Goal: Task Accomplishment & Management: Manage account settings

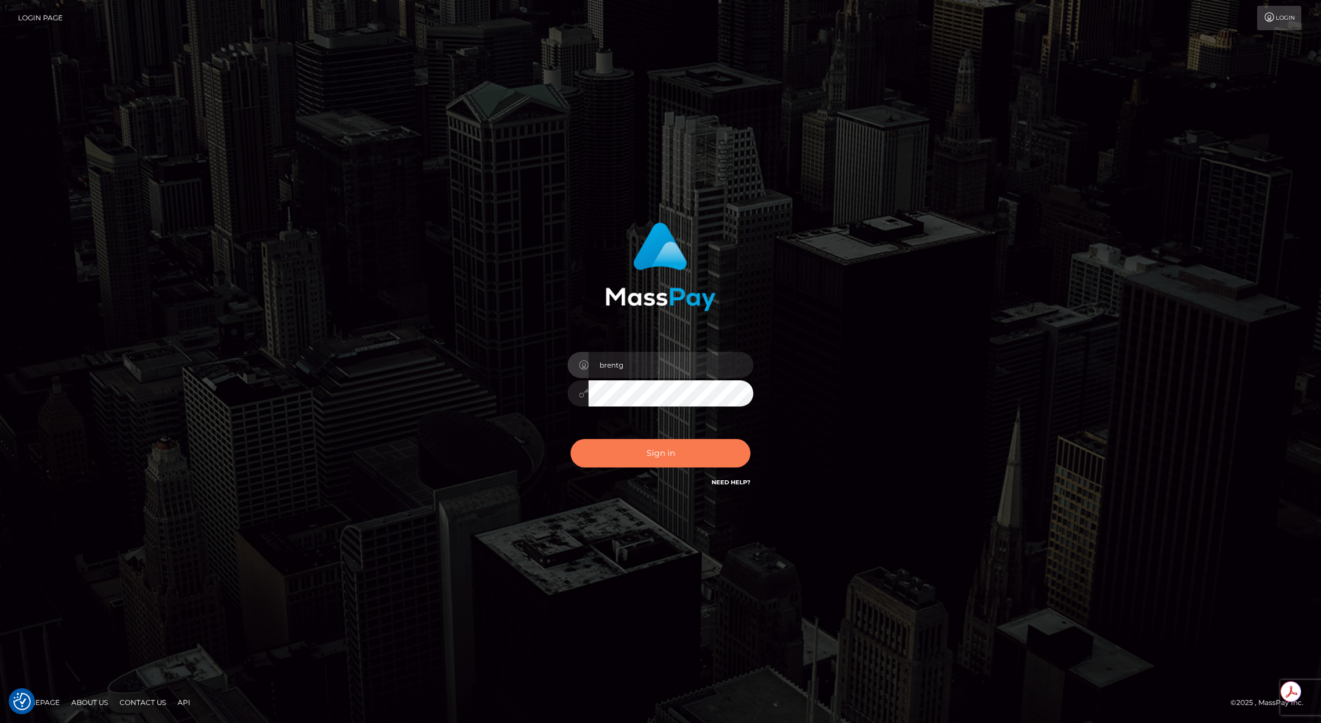
drag, startPoint x: 650, startPoint y: 473, endPoint x: 644, endPoint y: 466, distance: 9.1
click at [651, 473] on div "Sign in Need Help?" at bounding box center [660, 458] width 203 height 52
click at [644, 465] on button "Sign in" at bounding box center [661, 453] width 180 height 28
type input "brentg"
click at [649, 455] on button "Sign in" at bounding box center [661, 453] width 180 height 28
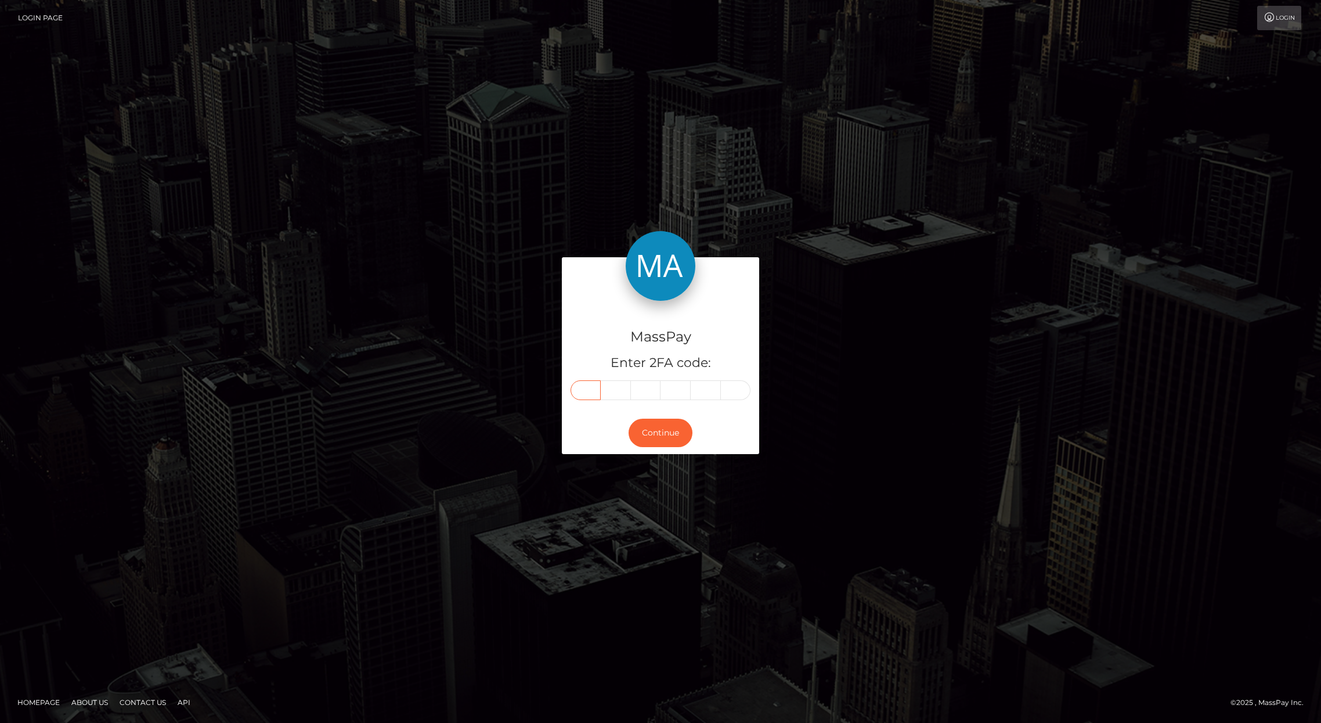
paste input "7"
type input "7"
type input "1"
type input "5"
type input "1"
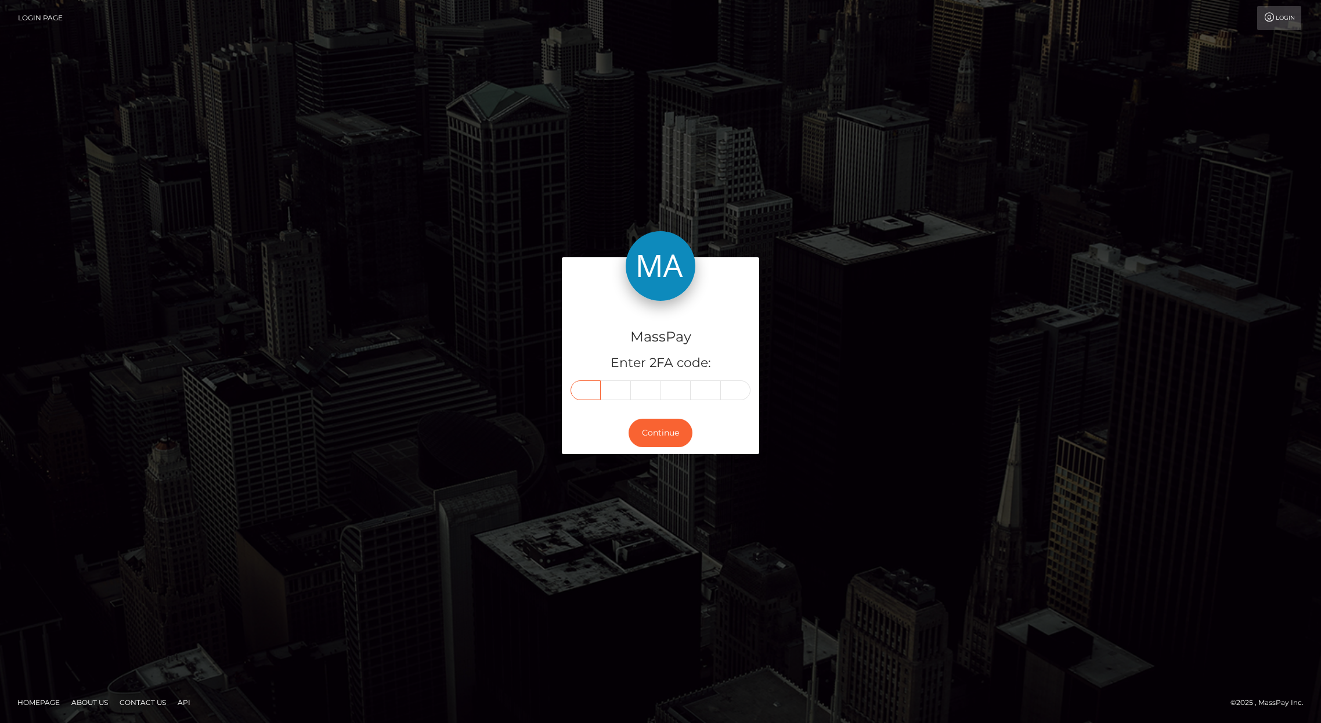
type input "4"
type input "8"
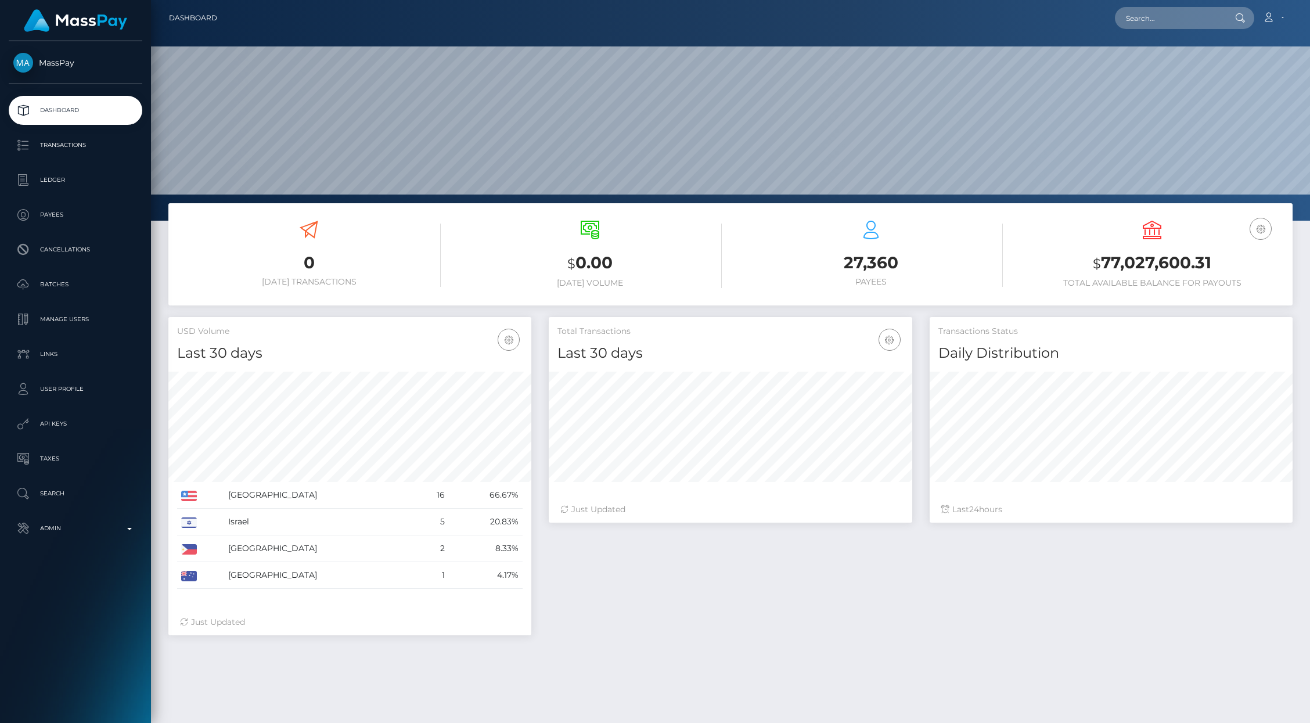
scroll to position [206, 363]
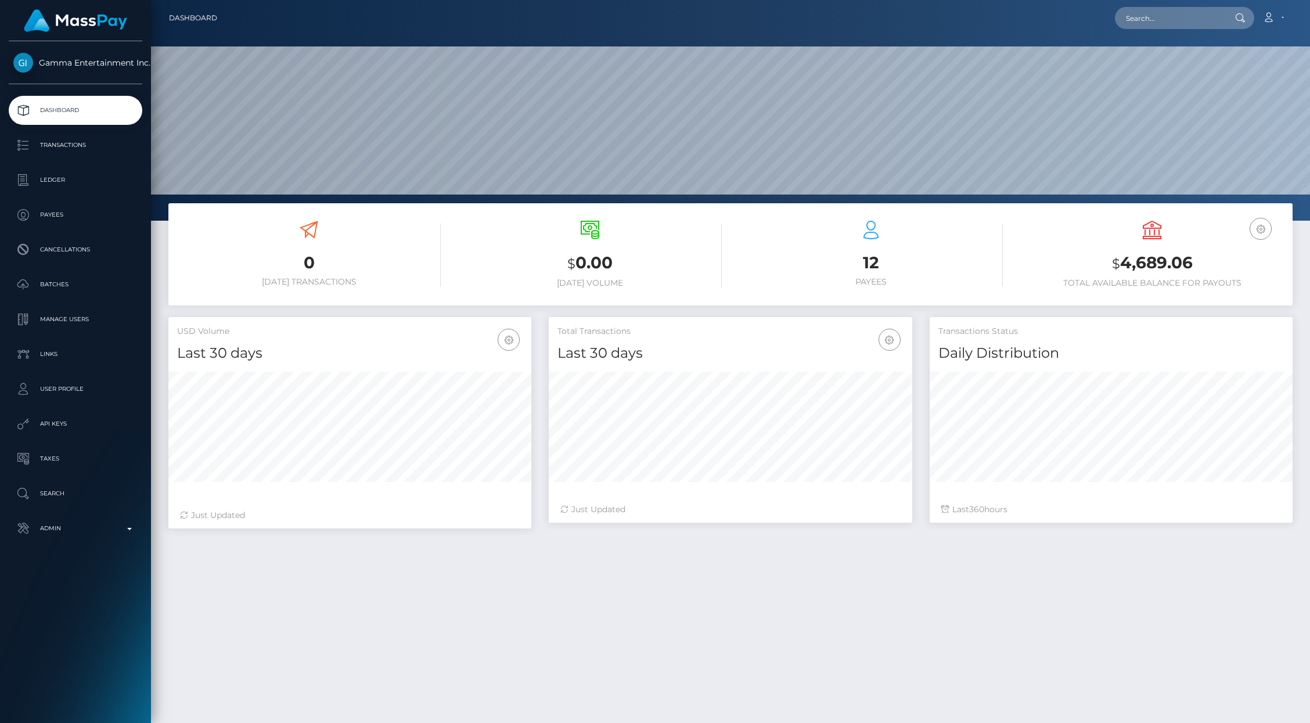
scroll to position [206, 363]
click at [1171, 20] on input "text" at bounding box center [1169, 18] width 109 height 22
paste input "offer-152592-15a23d"
type input "offer-152592-15a23d"
click at [1159, 60] on link "kristofer collins (Skin.Land - )" at bounding box center [1196, 59] width 163 height 21
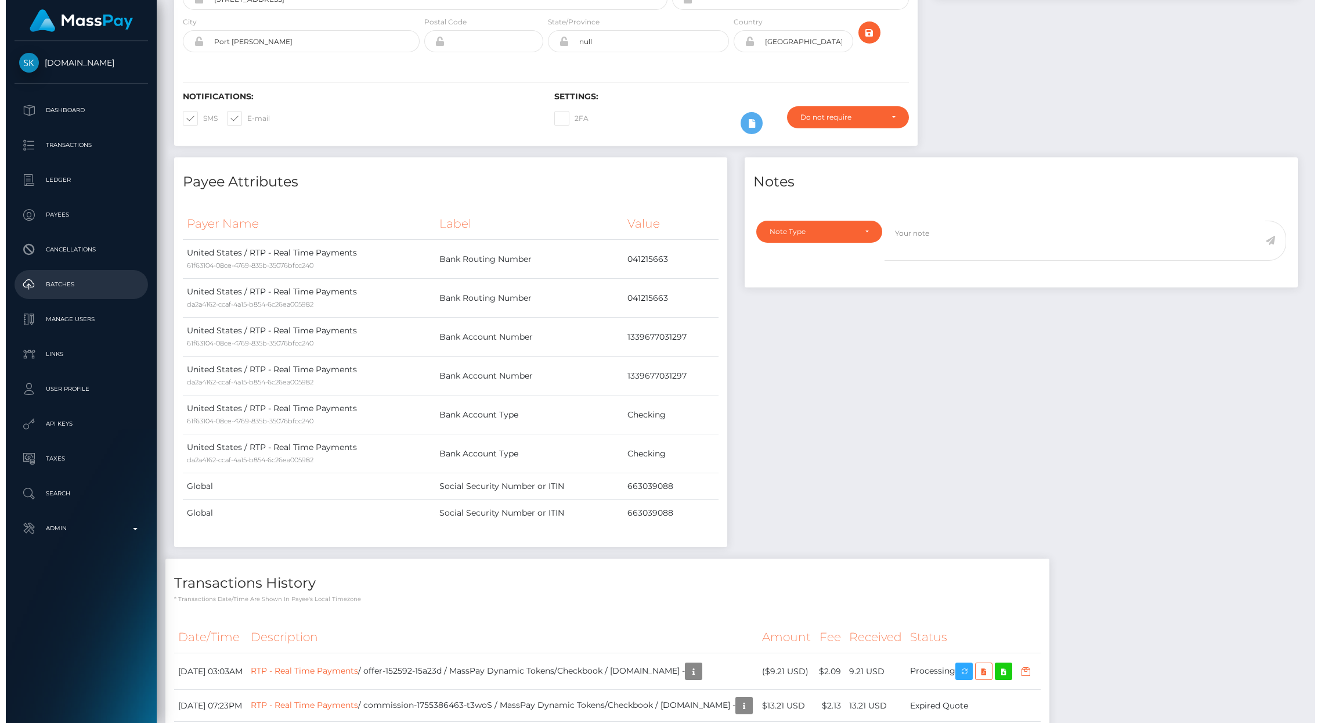
scroll to position [325, 0]
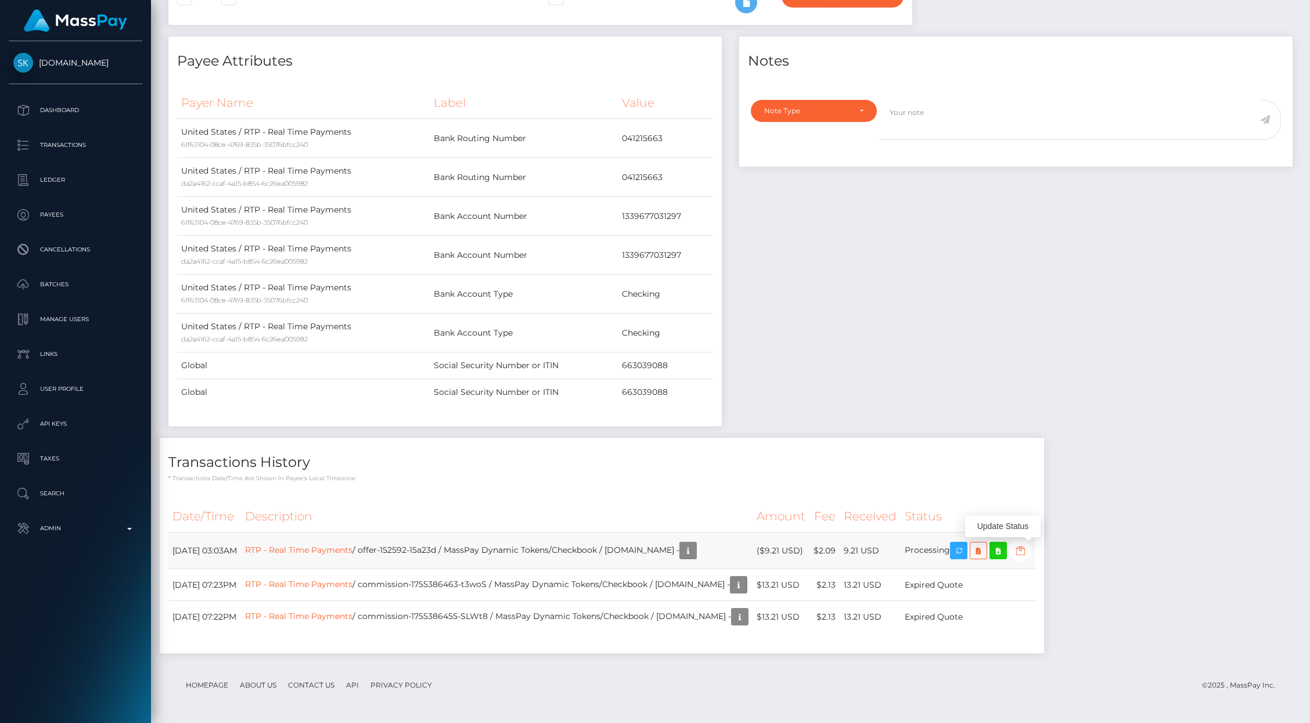
click at [1027, 553] on icon "button" at bounding box center [1020, 550] width 14 height 15
click at [1027, 548] on icon "button" at bounding box center [1020, 550] width 14 height 15
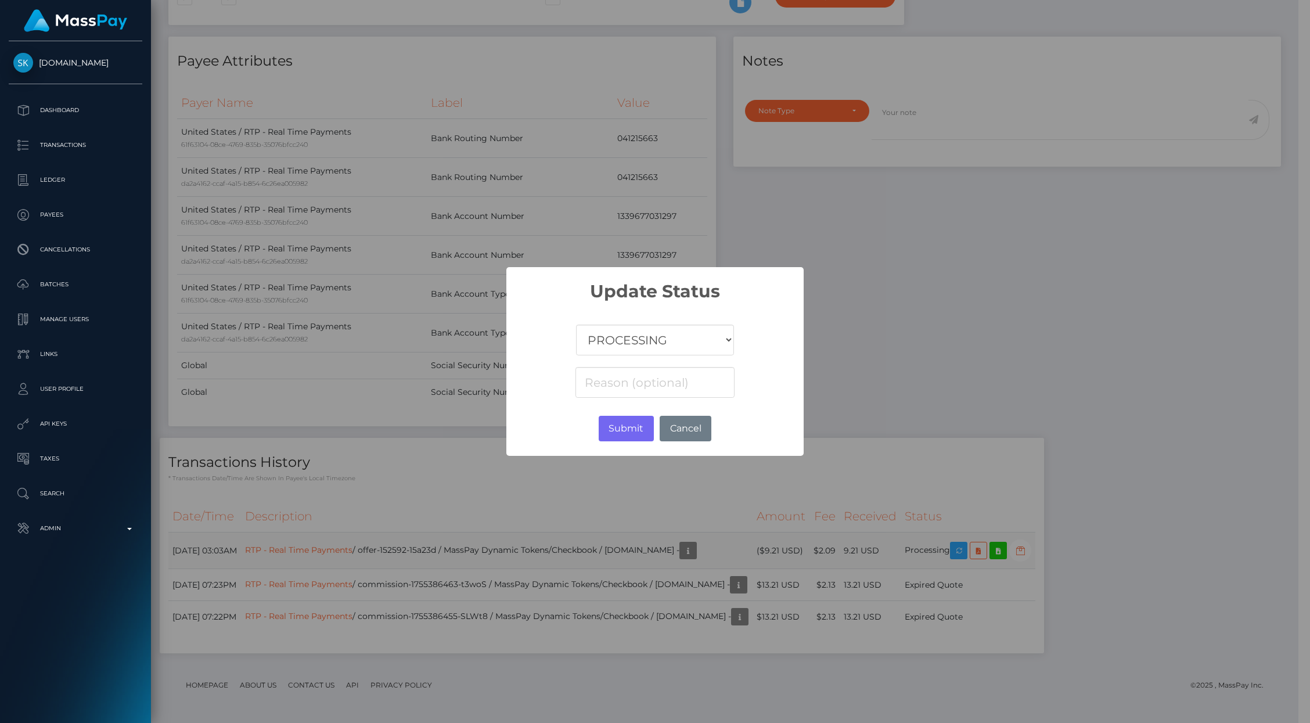
scroll to position [580374, 580150]
click at [621, 337] on select "COMPLETED CANCELLED READY_FOR_PICKUP PROCESSING" at bounding box center [661, 340] width 158 height 31
select select "CANCELLED"
click at [582, 325] on select "COMPLETED CANCELLED READY_FOR_PICKUP PROCESSING" at bounding box center [661, 340] width 158 height 31
click at [636, 427] on button "Submit" at bounding box center [631, 429] width 55 height 26
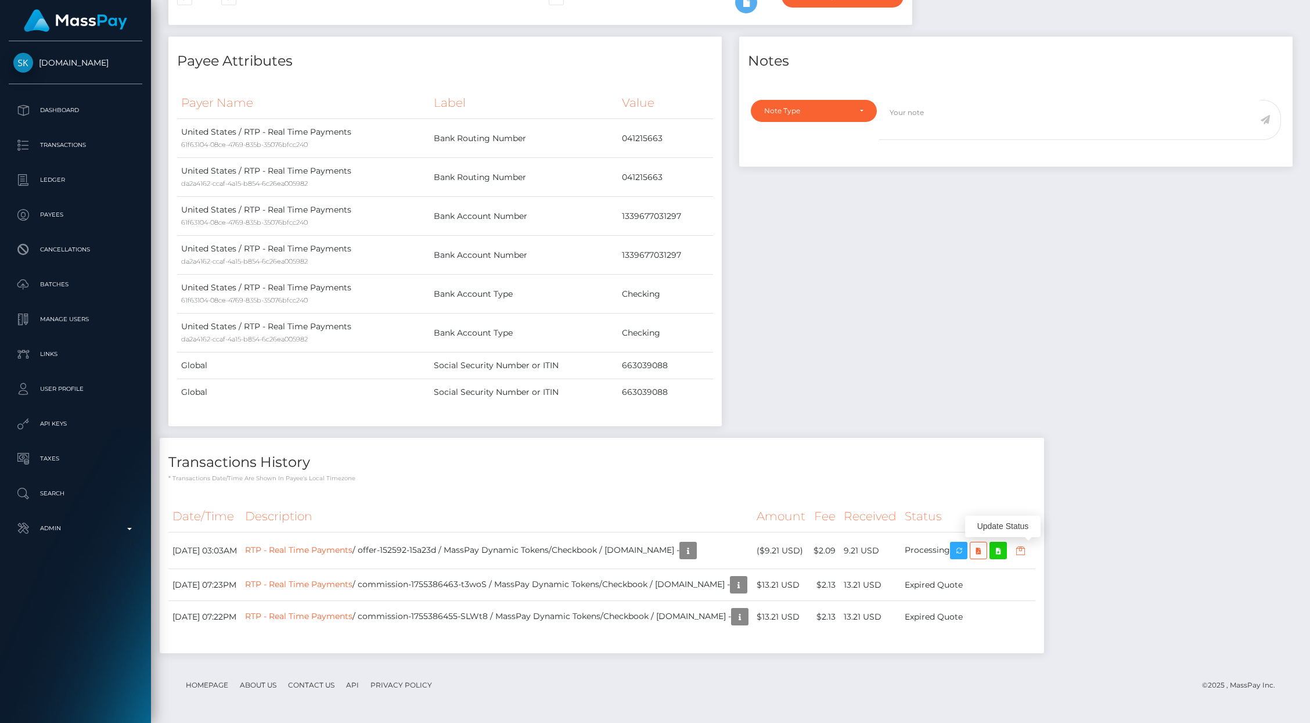
scroll to position [0, 0]
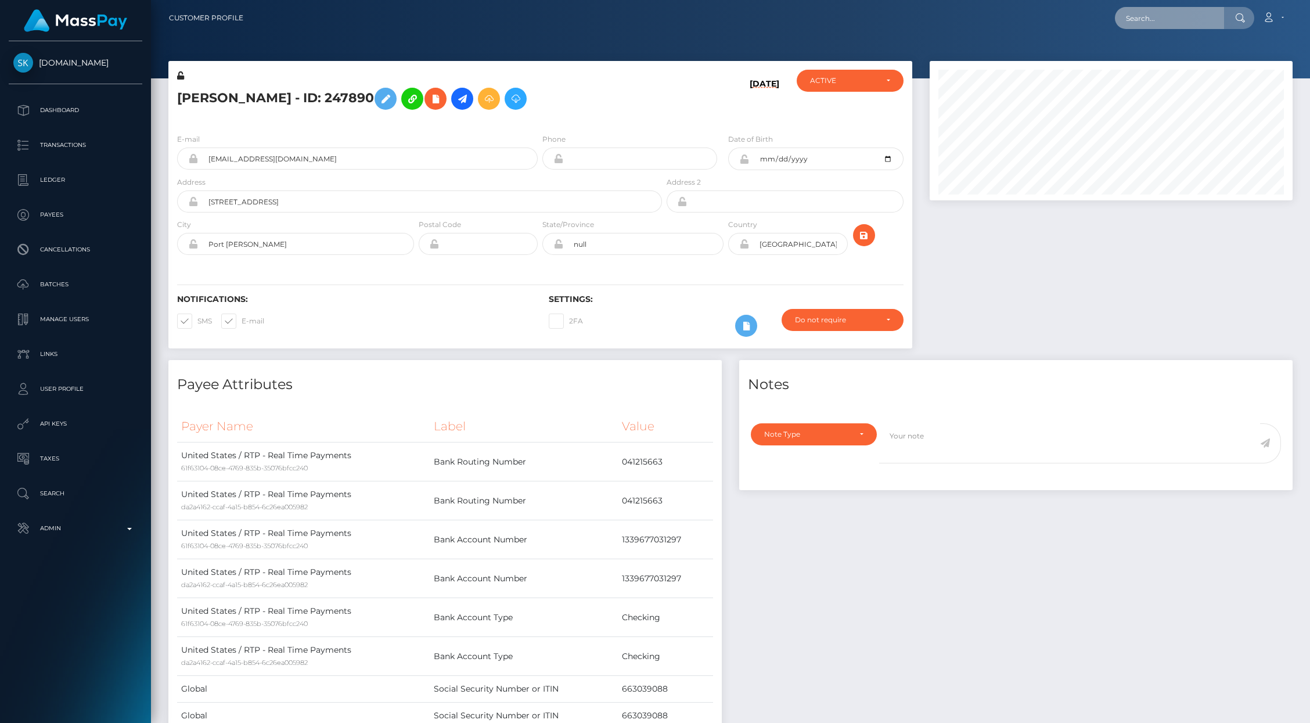
click at [1165, 16] on input "text" at bounding box center [1169, 18] width 109 height 22
paste input "femgoddess3@gmail.com"
type input "femgoddess3@gmail.com"
click at [1161, 56] on link "MEHANDI VERMA Verma" at bounding box center [1173, 59] width 116 height 21
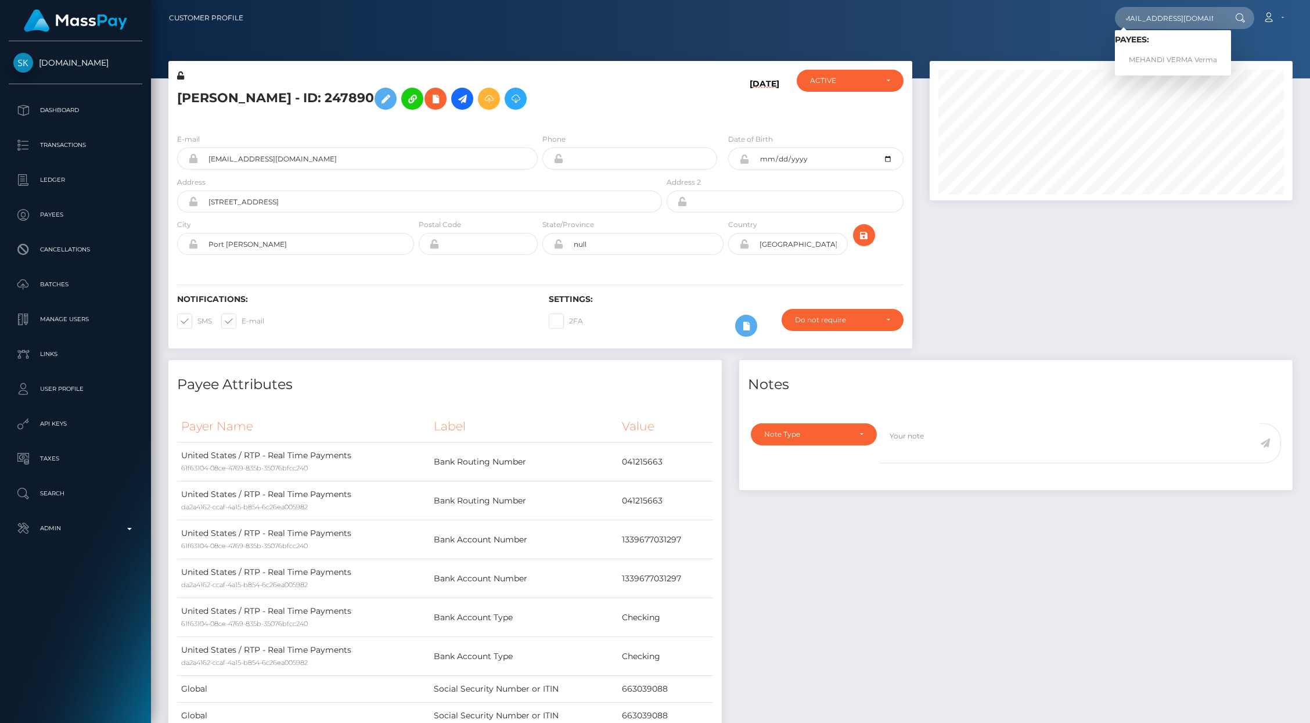
scroll to position [0, 0]
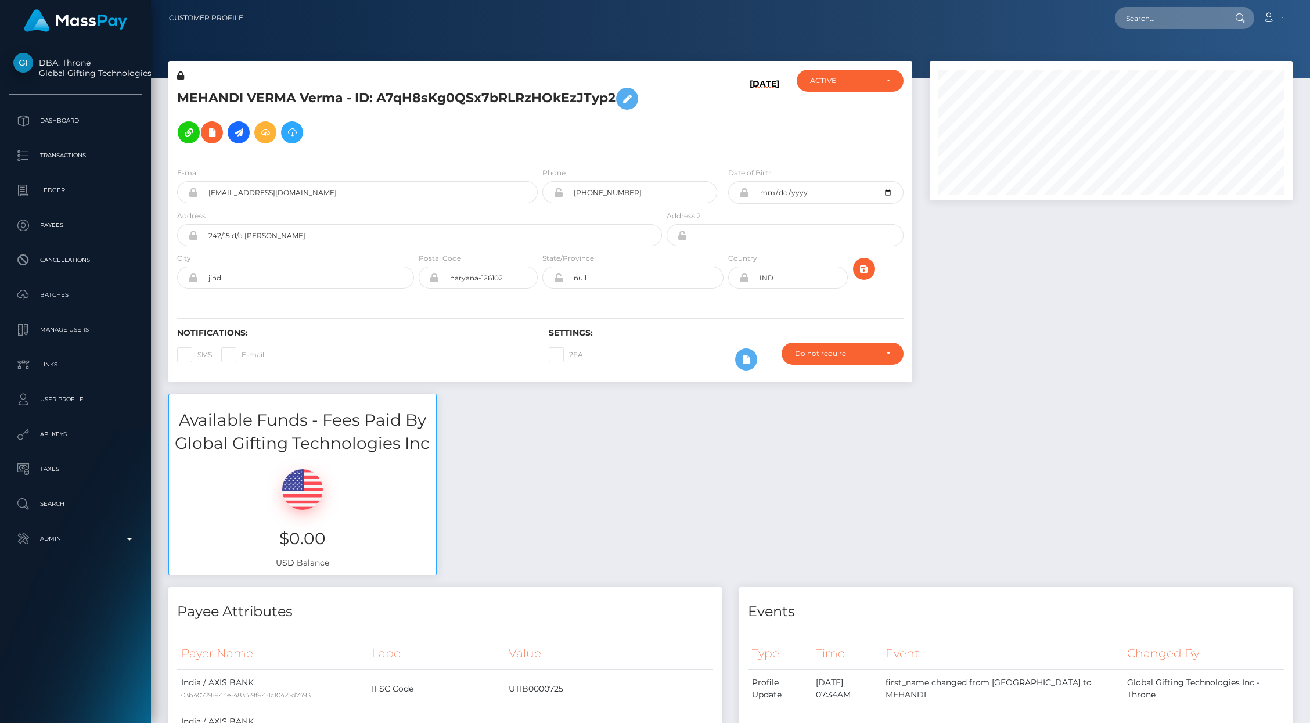
click at [1144, 33] on nav "Customer Profile Loading... Loading... Account" at bounding box center [730, 18] width 1159 height 36
click at [1140, 28] on input "text" at bounding box center [1169, 18] width 109 height 22
paste input "e56f24756b8a46a18596aba6e6371c7a"
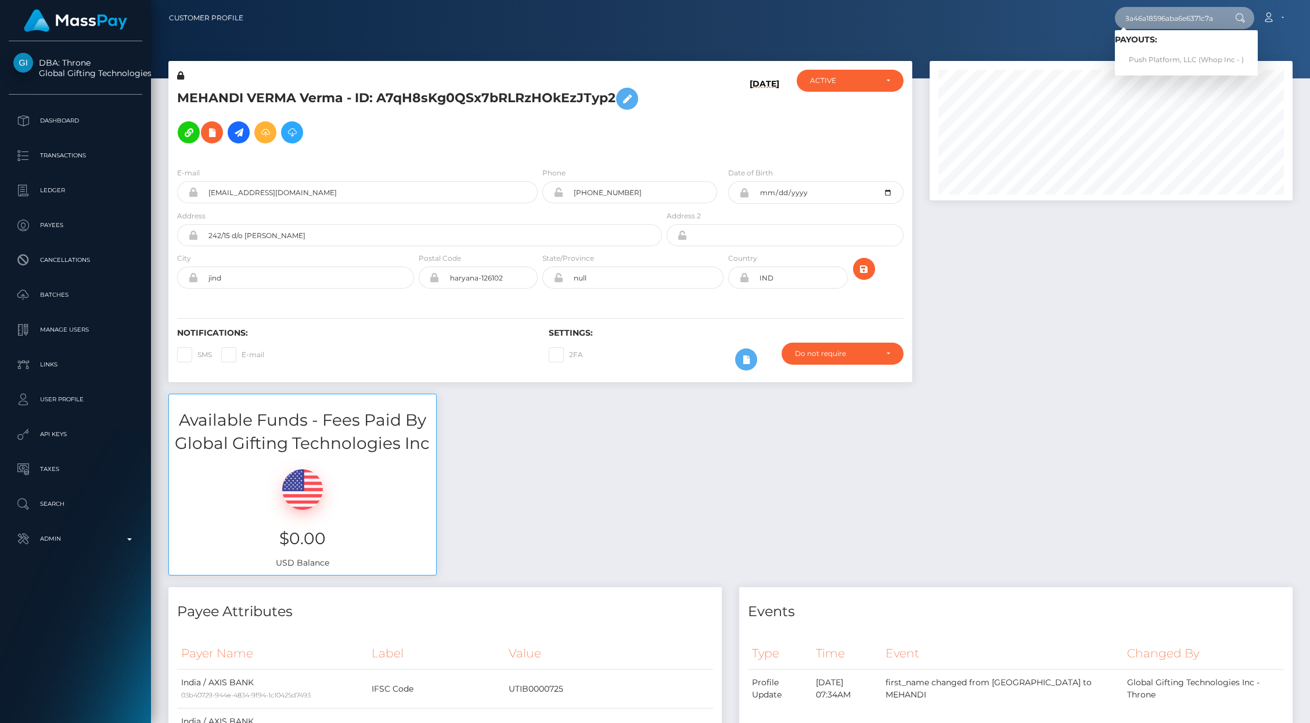
type input "e56f24756b8a46a18596aba6e6371c7a"
click at [1151, 56] on link "Push Platform, LLC (Whop Inc - )" at bounding box center [1186, 59] width 143 height 21
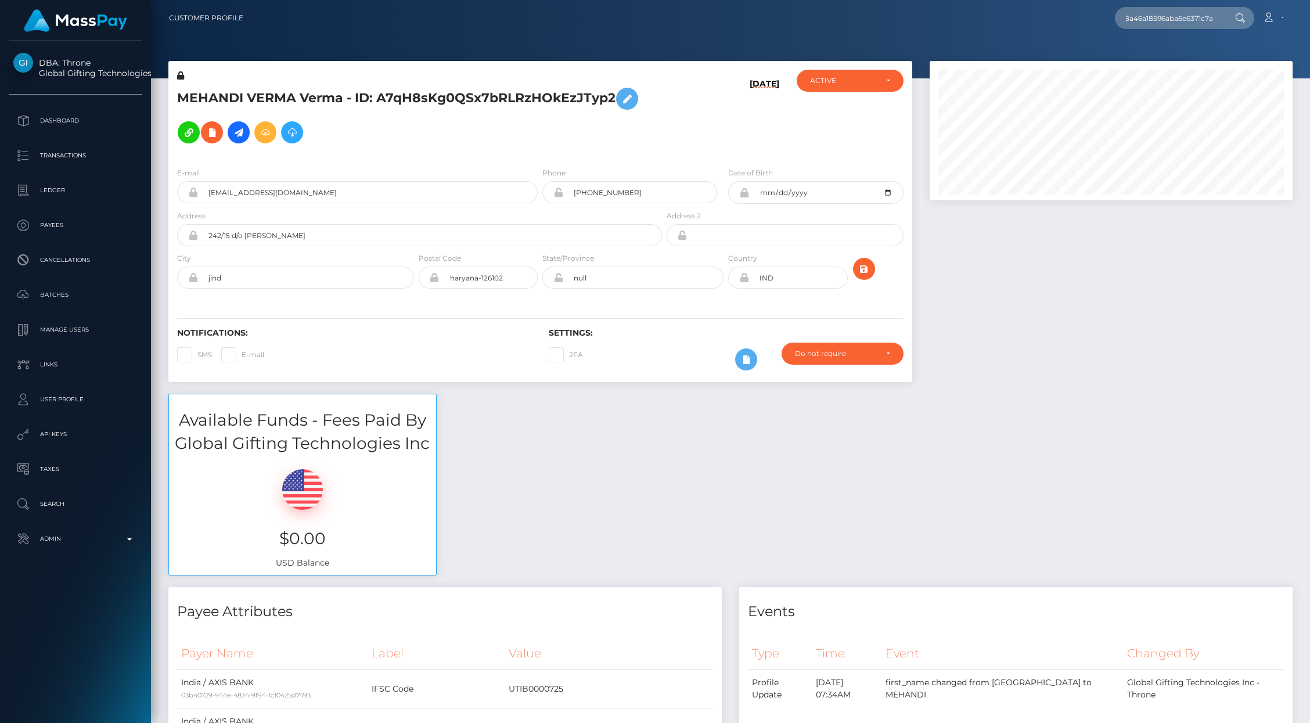
scroll to position [0, 0]
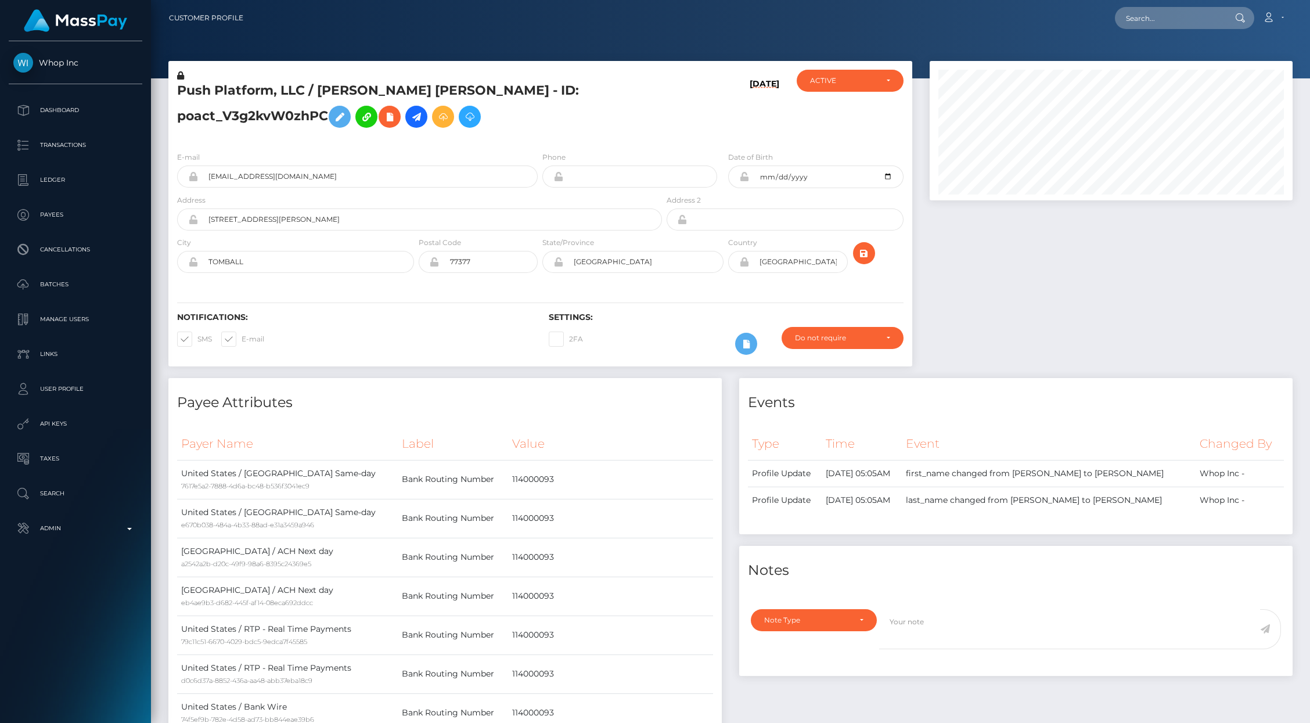
scroll to position [139, 363]
click at [1157, 23] on input "text" at bounding box center [1169, 18] width 109 height 22
paste input "e5ff356818a049ca99f5772eb4dbe152"
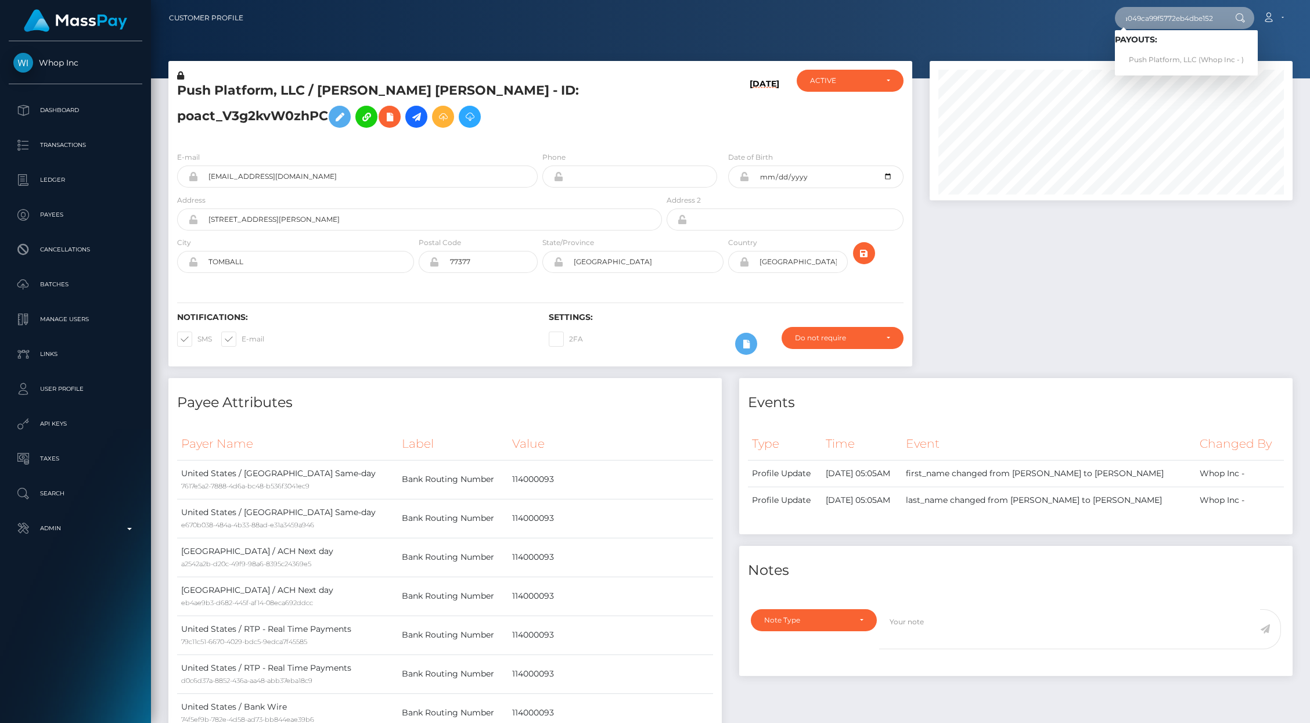
type input "e5ff356818a049ca99f5772eb4dbe152"
click at [1106, 251] on div at bounding box center [1111, 219] width 380 height 317
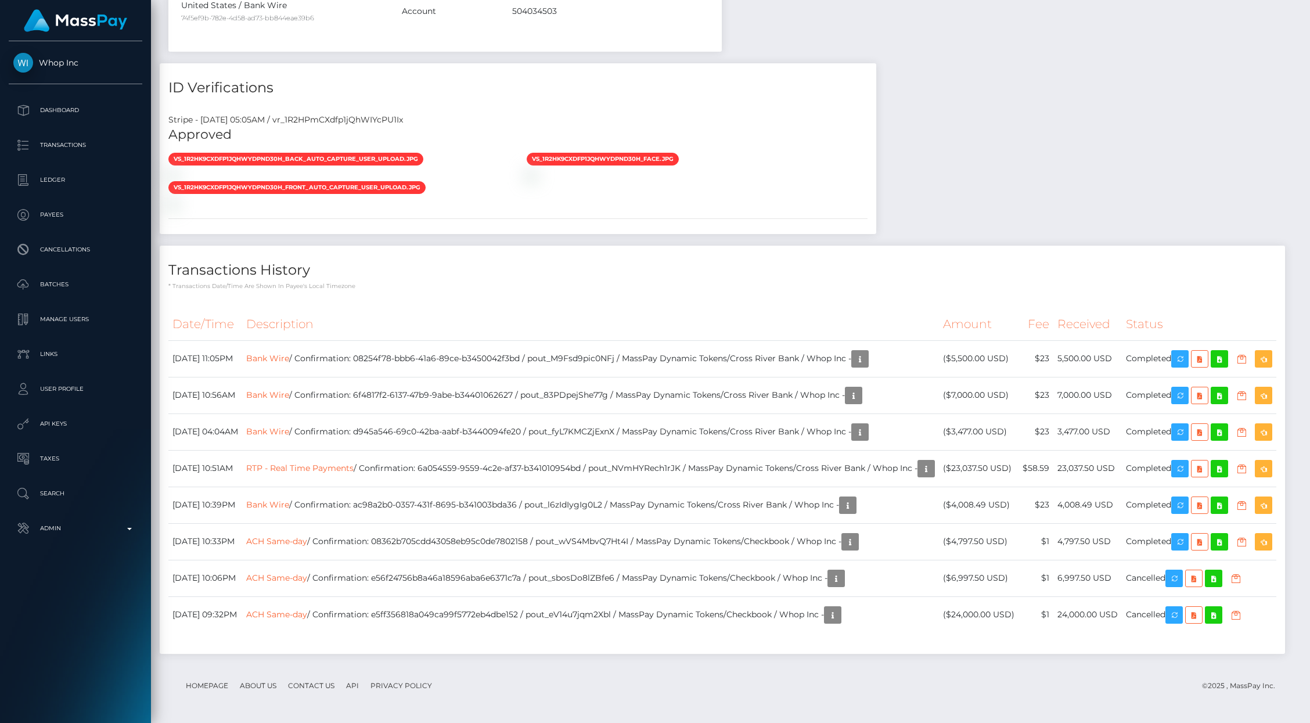
scroll to position [1690, 0]
drag, startPoint x: 566, startPoint y: 578, endPoint x: 650, endPoint y: 576, distance: 83.6
click at [650, 576] on td "ACH Same-day / Confirmation: e56f24756b8a46a18596aba6e6371c7a / pout_sbosDo8lZB…" at bounding box center [590, 578] width 697 height 37
copy td "pout_sbosDo8lZBfe6"
